Goal: Find specific page/section: Find specific page/section

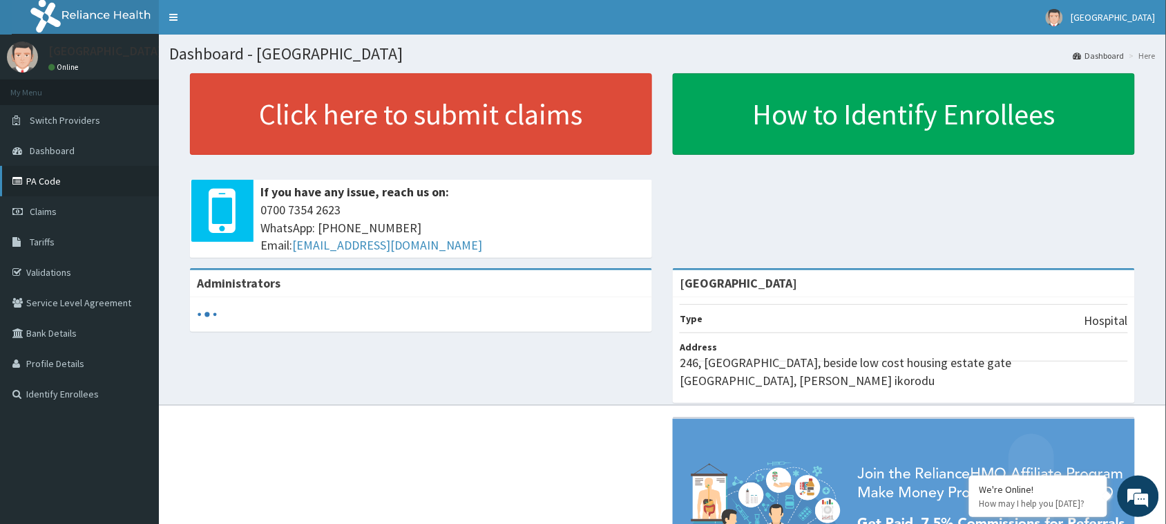
click at [92, 166] on link "PA Code" at bounding box center [79, 181] width 159 height 30
click at [19, 191] on link "PA Code" at bounding box center [79, 181] width 159 height 30
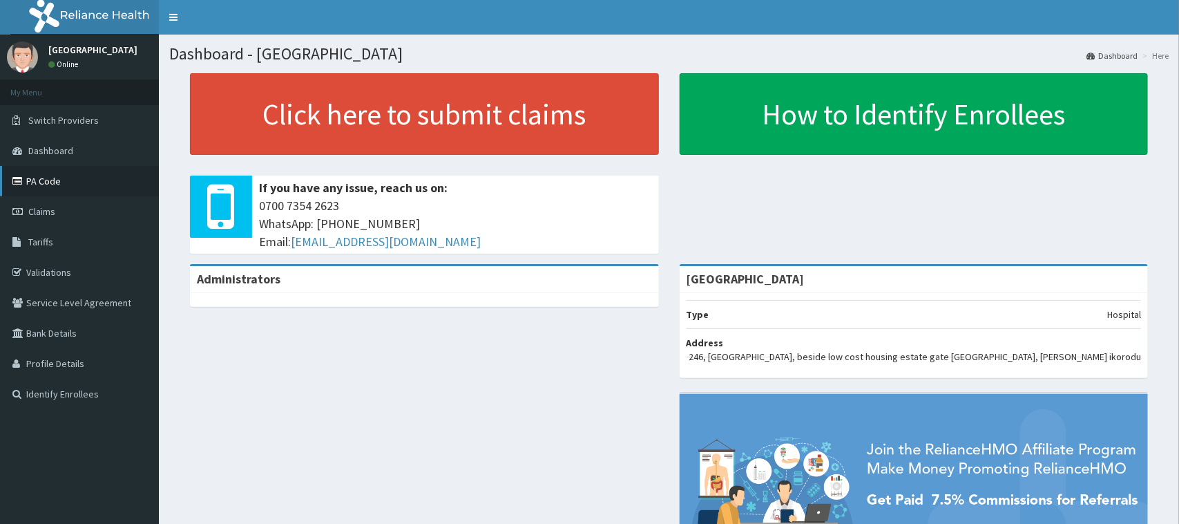
click at [70, 173] on link "PA Code" at bounding box center [79, 181] width 159 height 30
click at [49, 171] on link "PA Code" at bounding box center [79, 181] width 159 height 30
